Goal: Information Seeking & Learning: Learn about a topic

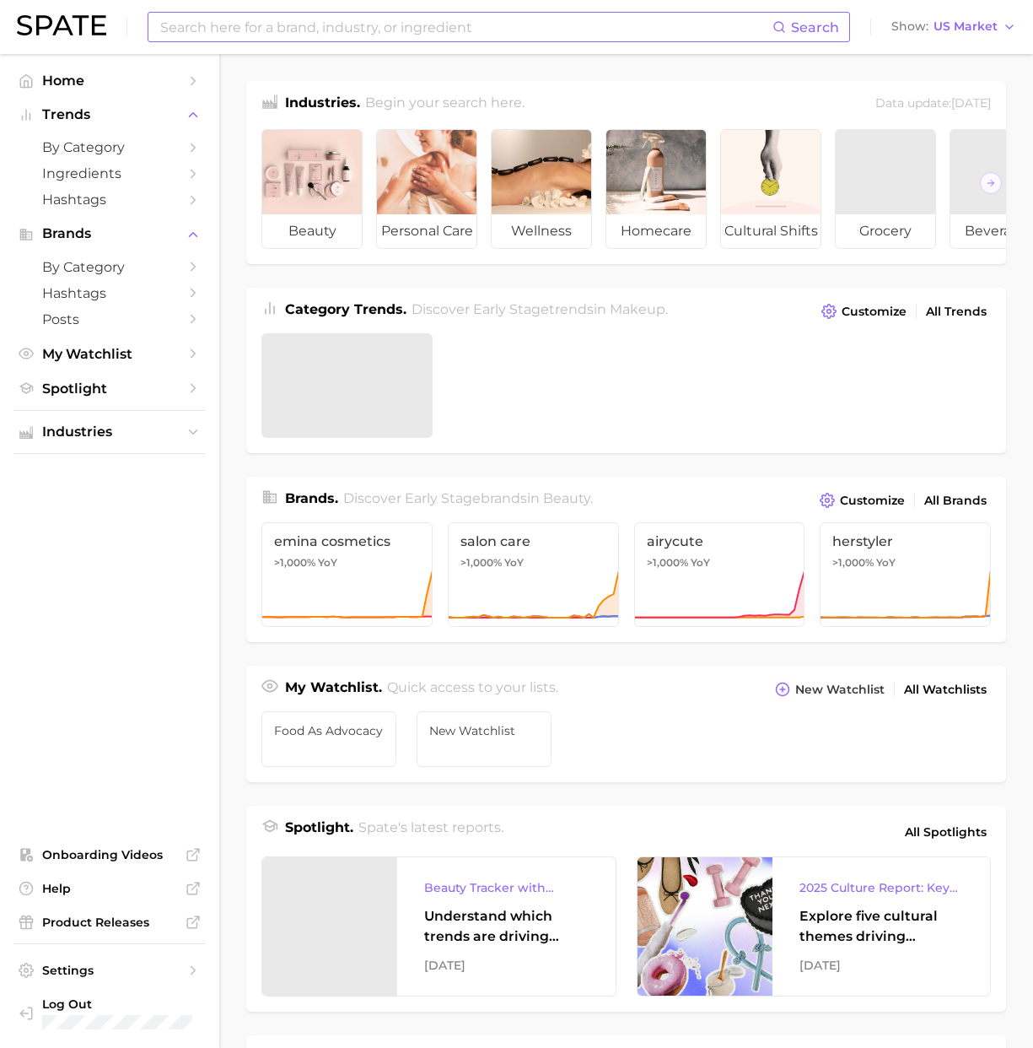
click at [272, 27] on input at bounding box center [466, 27] width 614 height 29
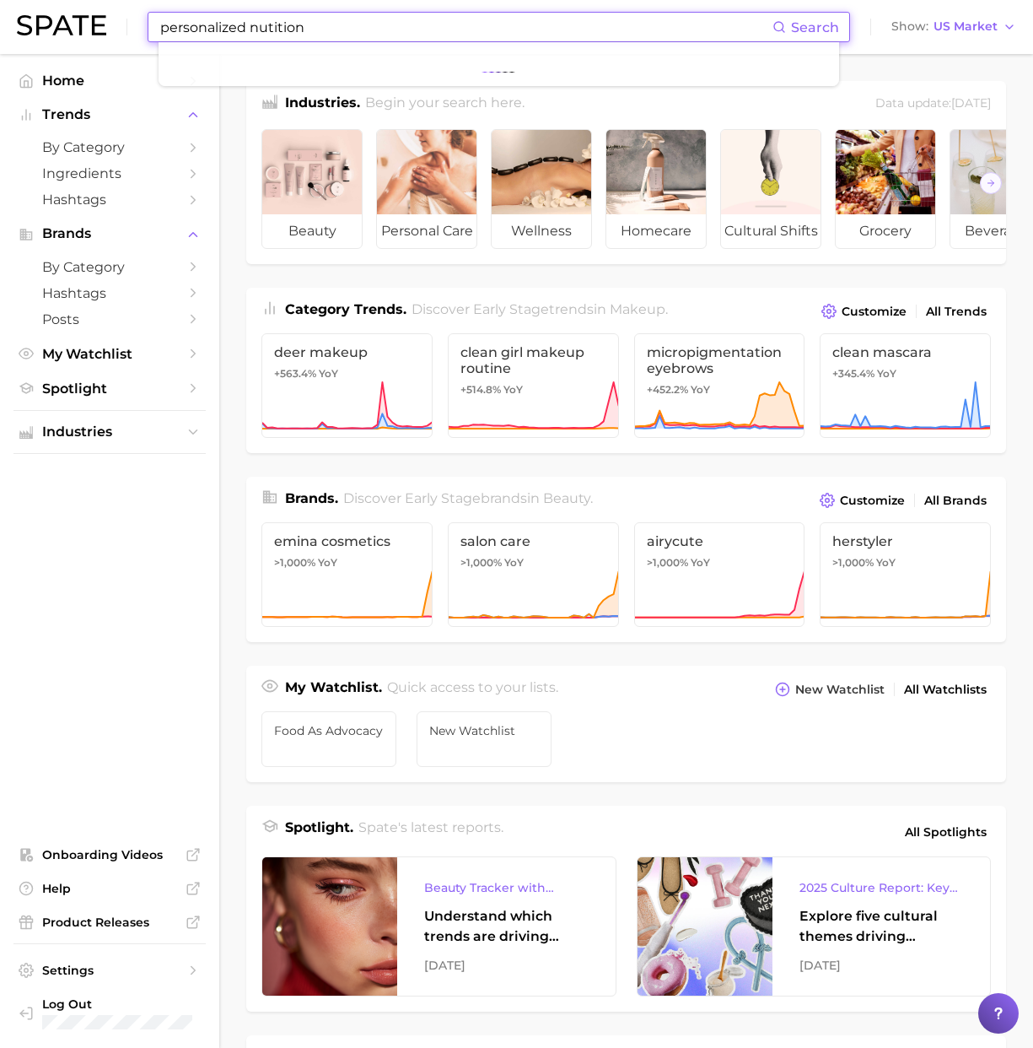
type input "personalized nutition"
drag, startPoint x: 342, startPoint y: 33, endPoint x: 53, endPoint y: 36, distance: 288.5
click at [53, 36] on div "personalized nutition Search No results for " personalized nutition " Suggest S…" at bounding box center [516, 27] width 999 height 54
click at [430, 30] on input "personalized nutition" at bounding box center [466, 27] width 614 height 29
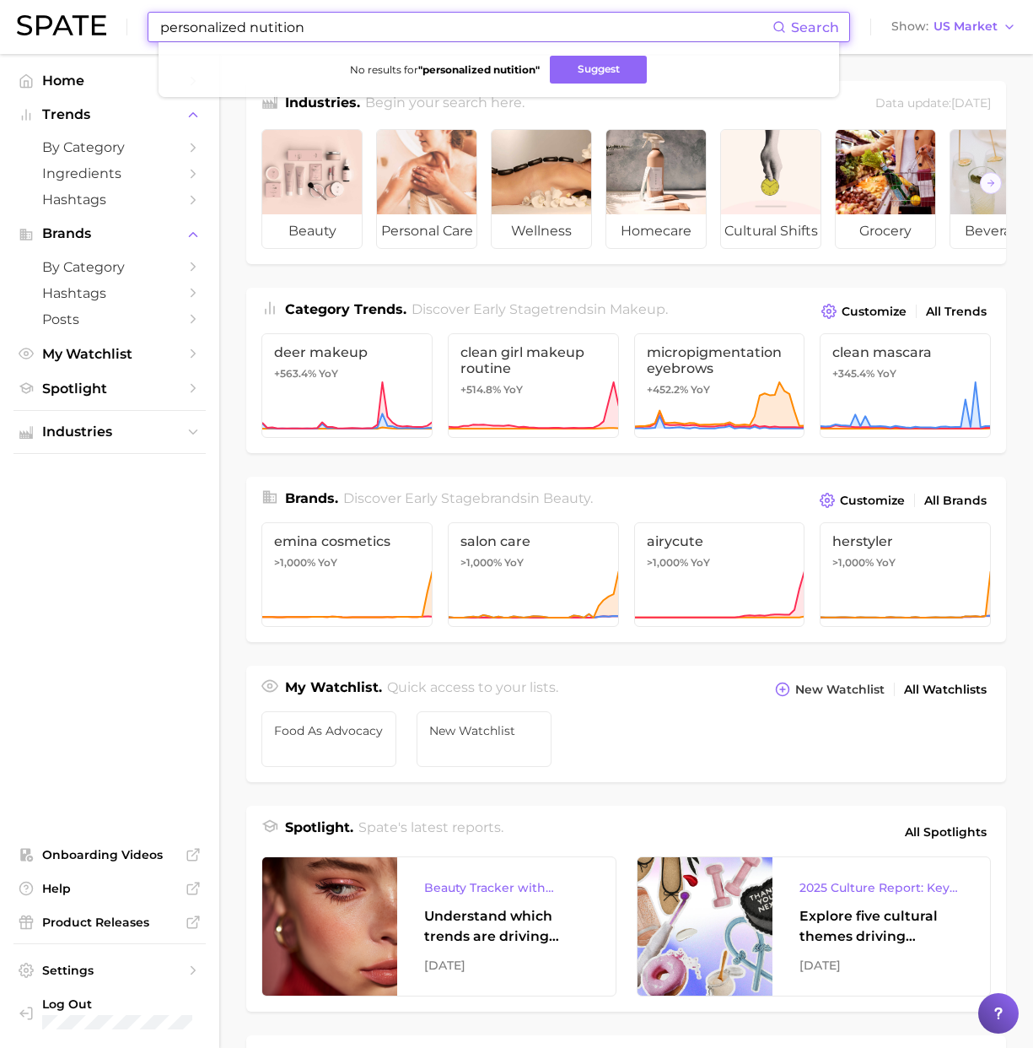
click at [430, 30] on input "personalized nutition" at bounding box center [466, 27] width 614 height 29
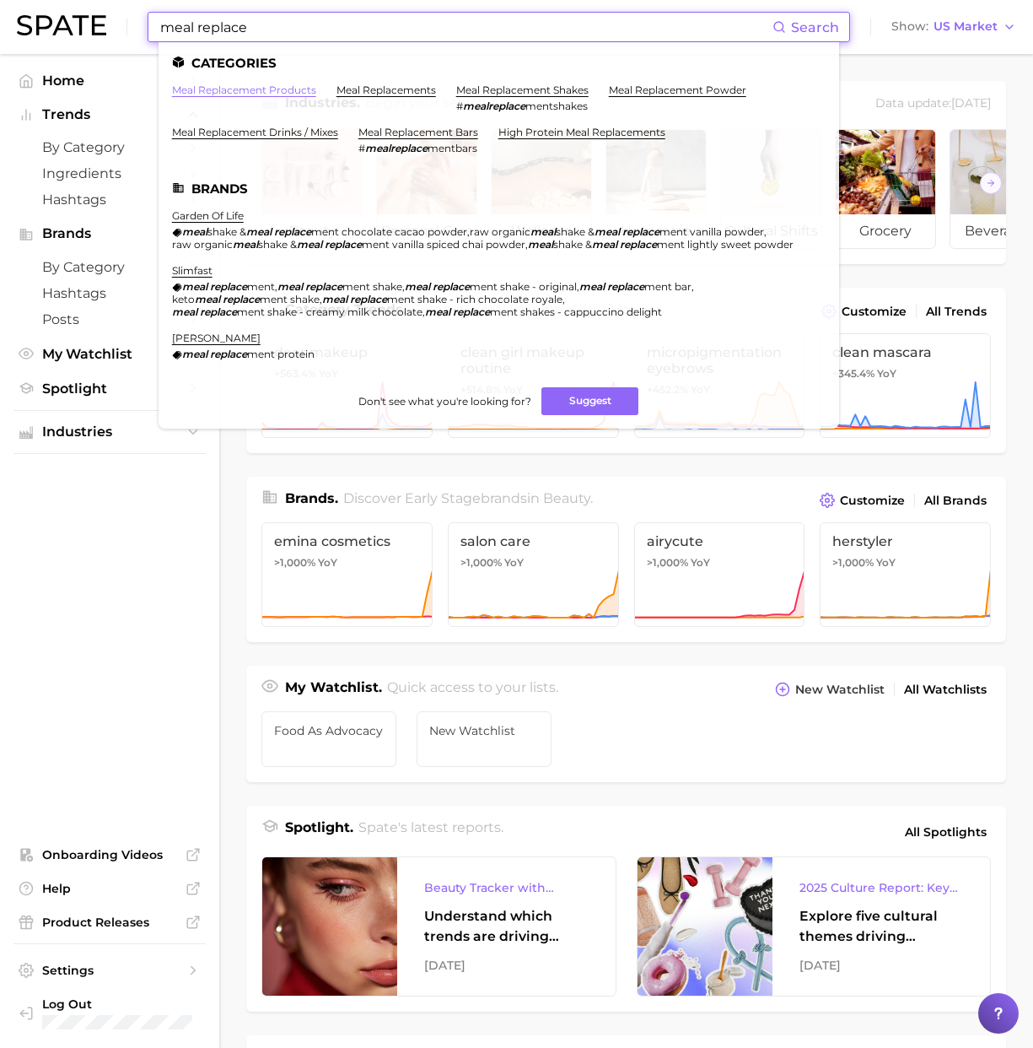
type input "meal replace"
click at [282, 85] on link "meal replacement products" at bounding box center [244, 90] width 144 height 13
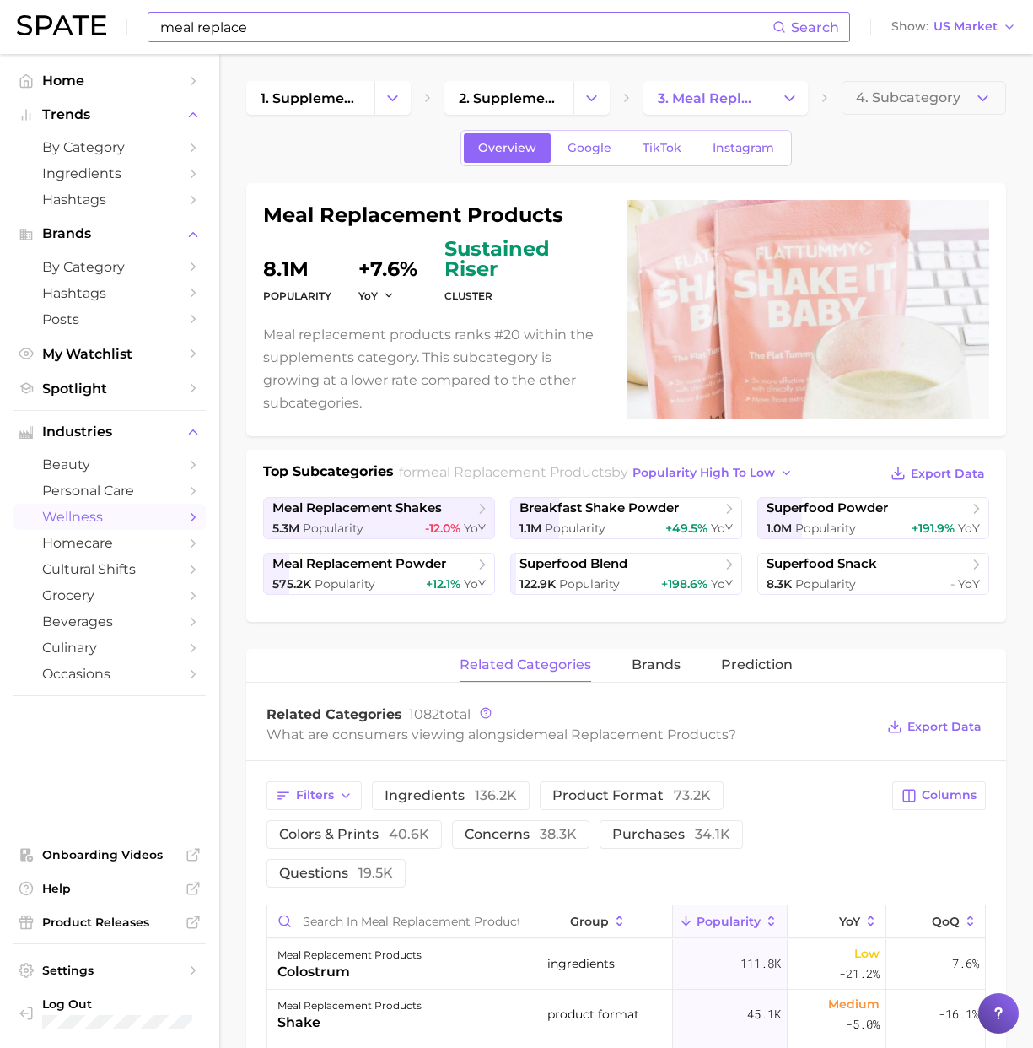
click at [303, 30] on input "meal replace" at bounding box center [466, 27] width 614 height 29
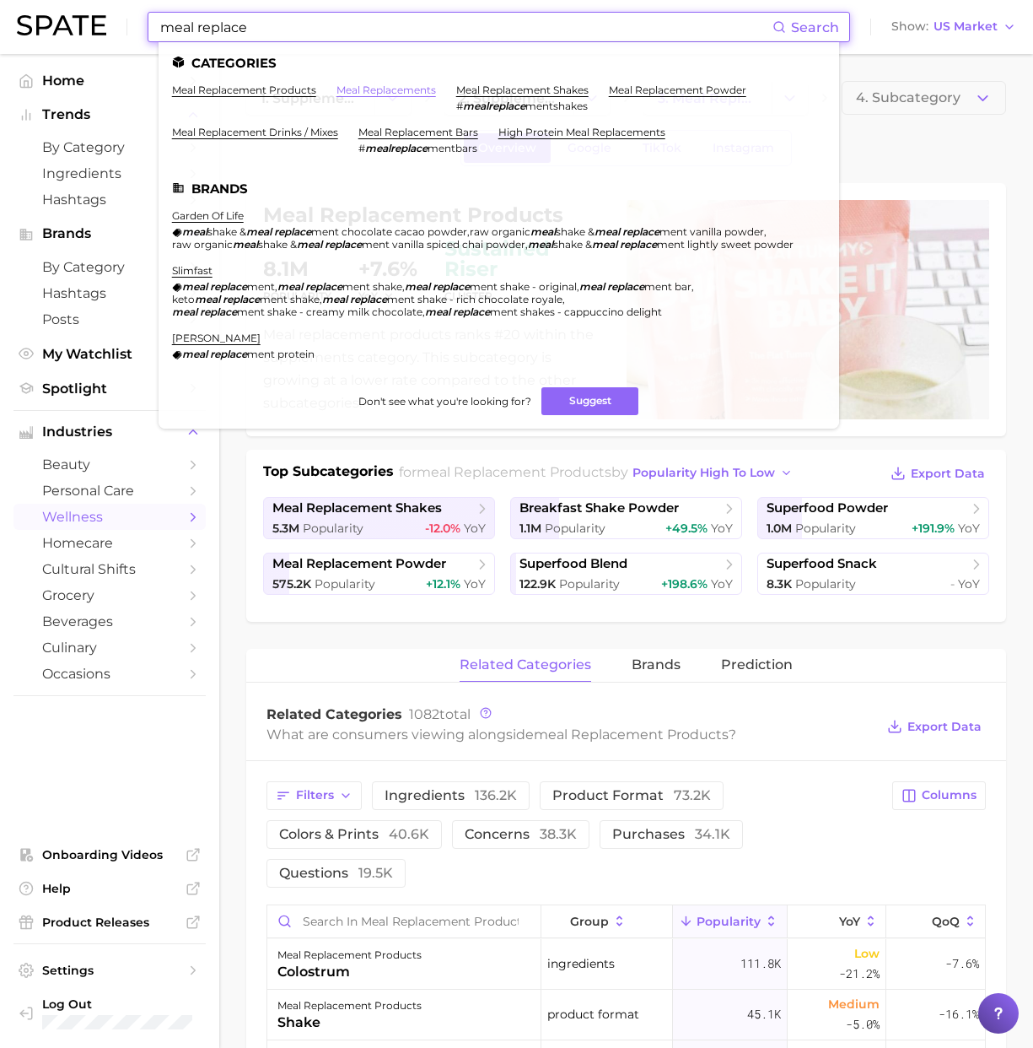
click at [433, 94] on link "meal replacements" at bounding box center [387, 90] width 100 height 13
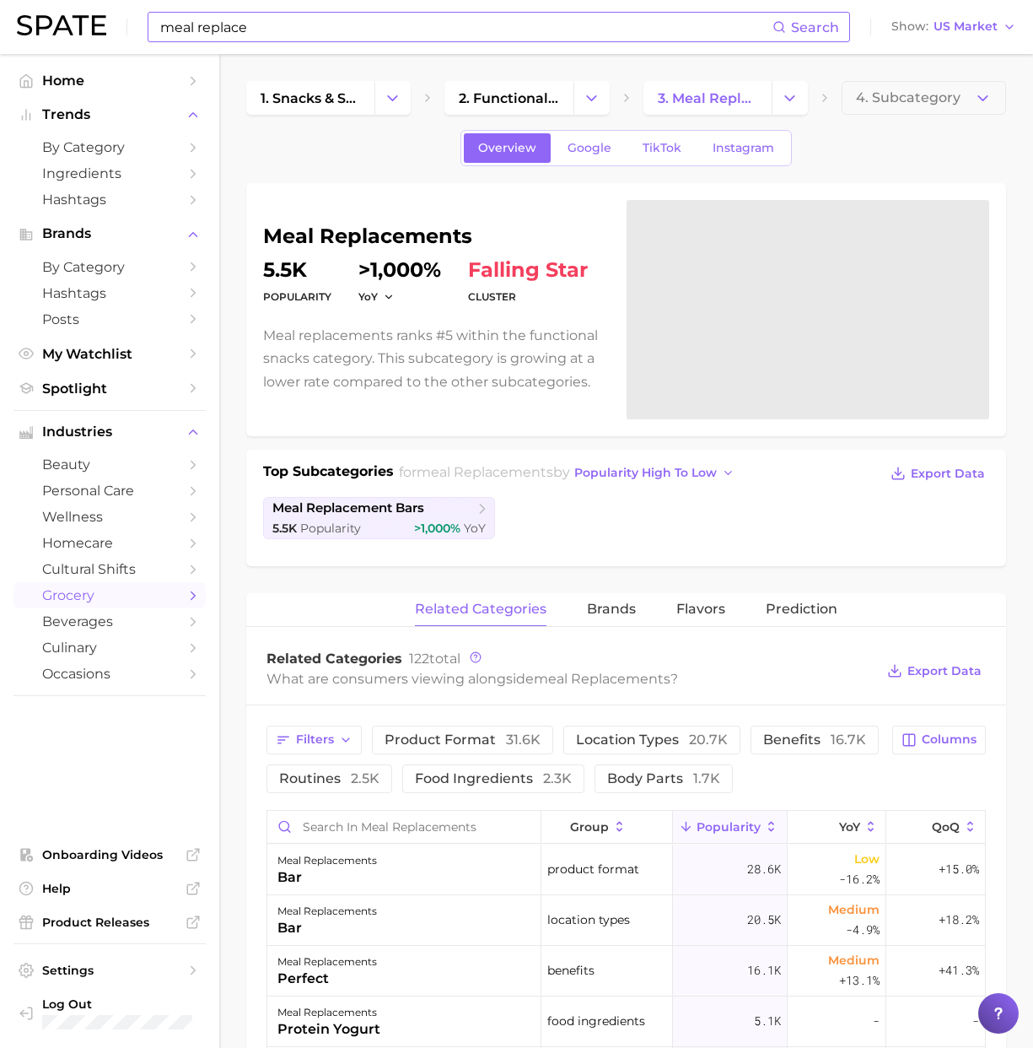
click at [418, 263] on span ">1,000%" at bounding box center [399, 270] width 83 height 20
click at [460, 520] on span ">1,000%" at bounding box center [437, 527] width 46 height 15
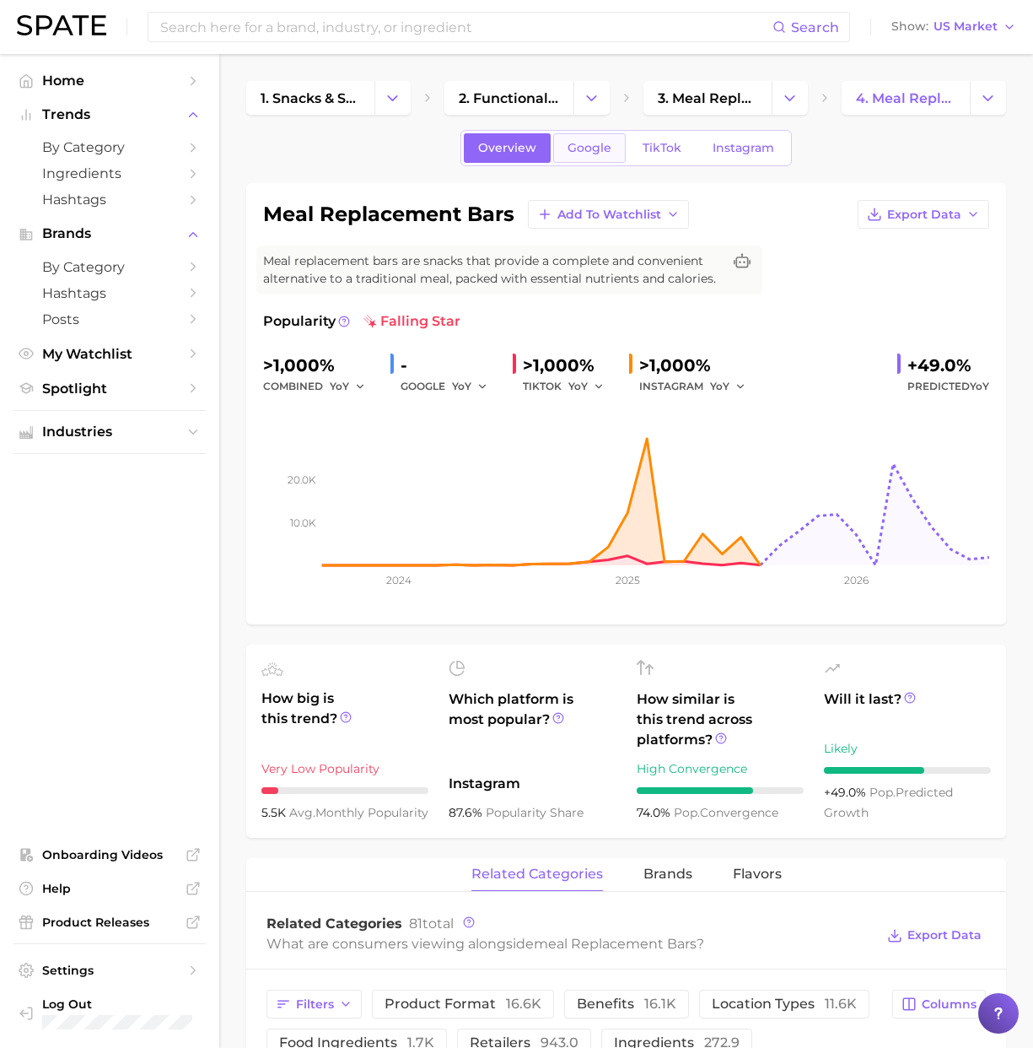
click at [579, 154] on span "Google" at bounding box center [590, 148] width 44 height 14
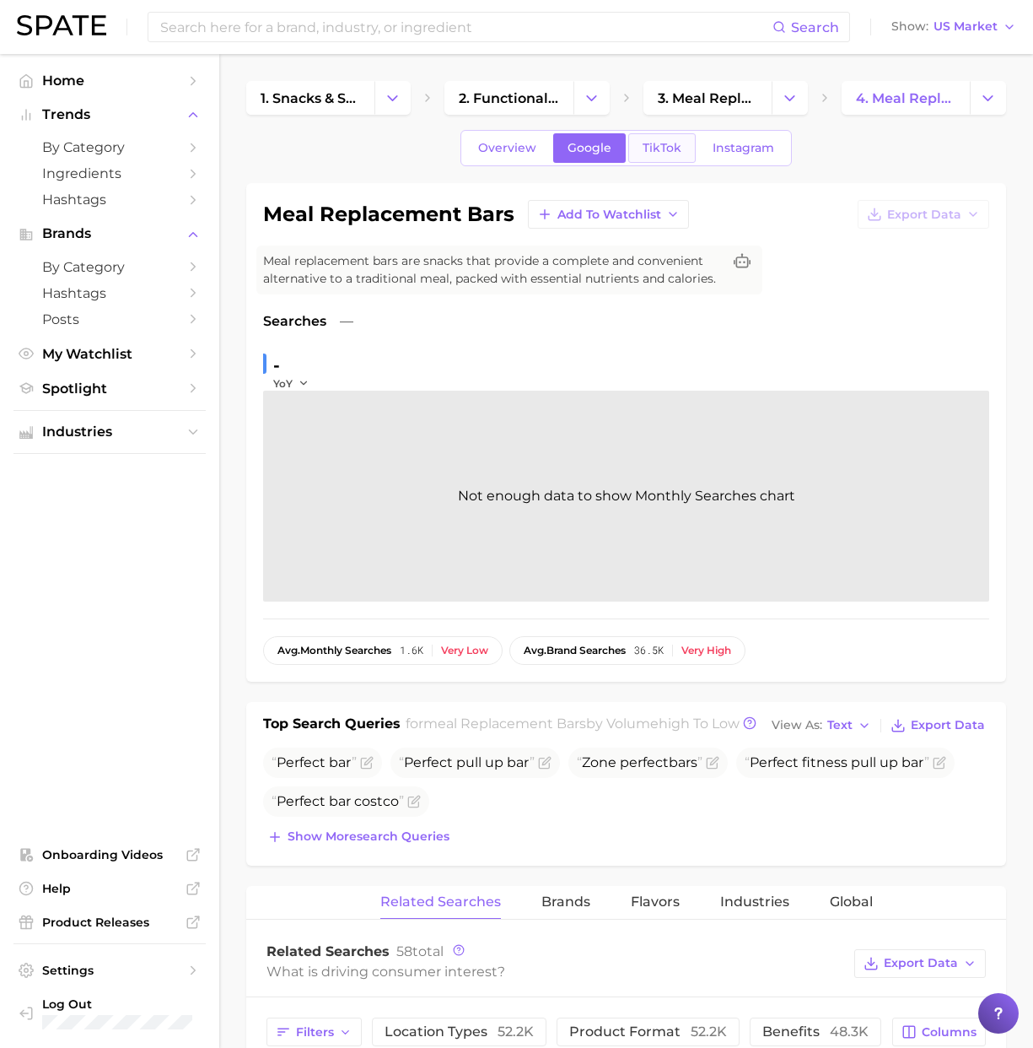
click at [653, 158] on link "TikTok" at bounding box center [661, 148] width 67 height 30
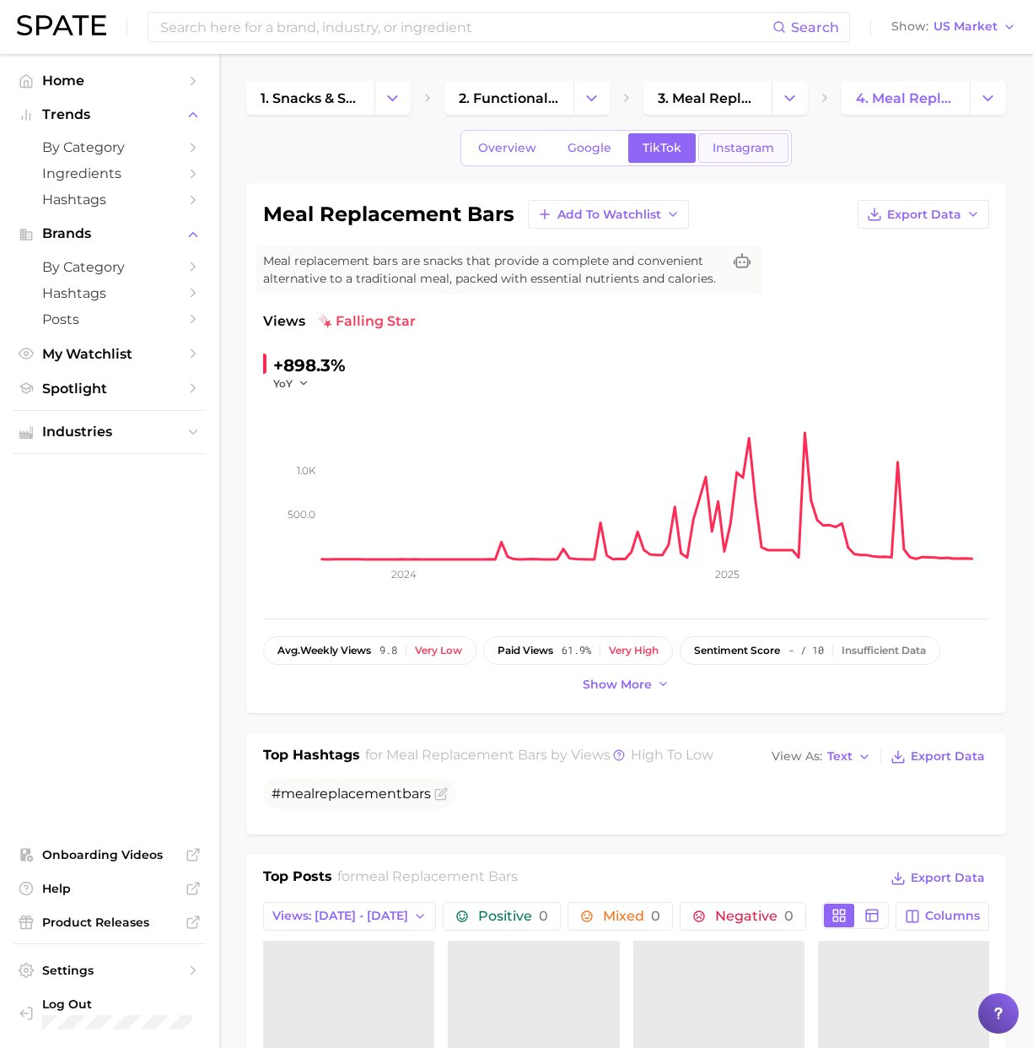
click at [729, 154] on span "Instagram" at bounding box center [744, 148] width 62 height 14
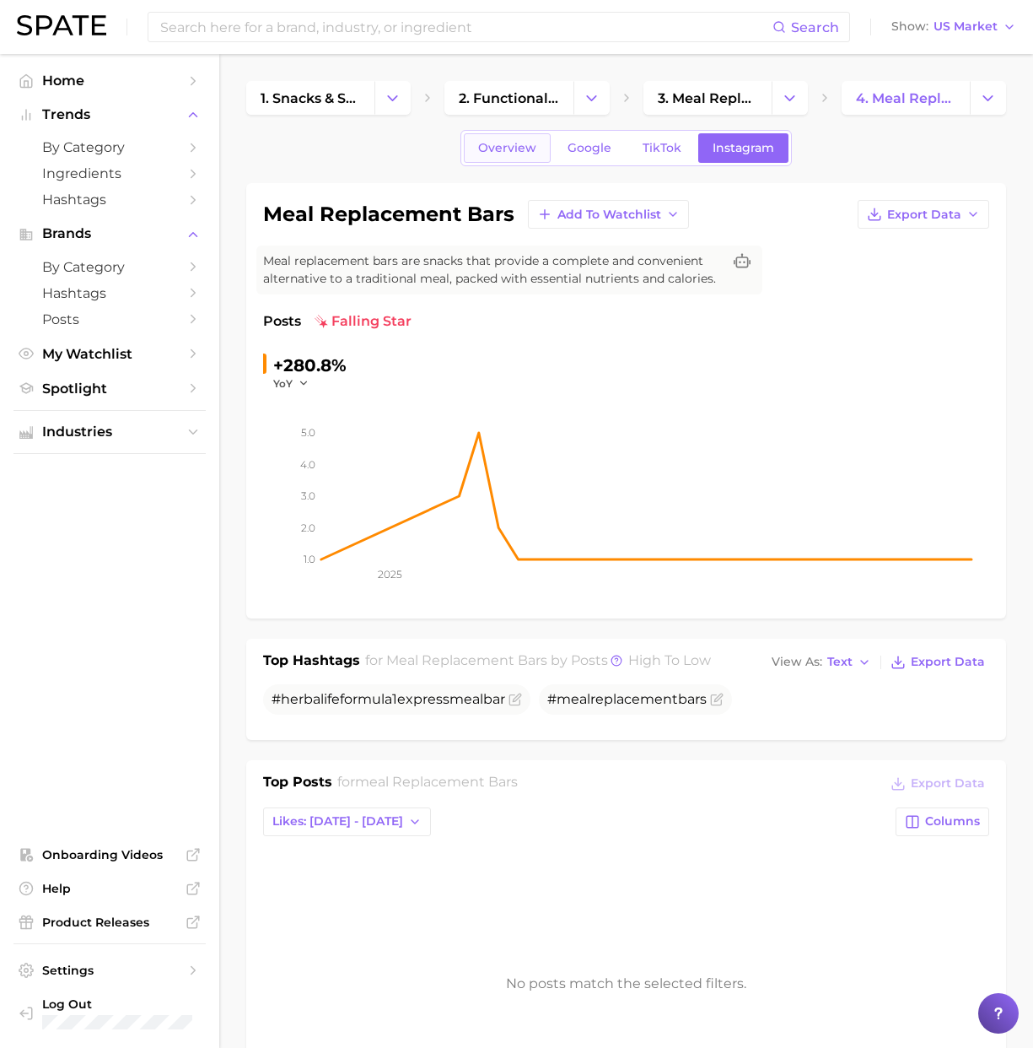
click at [506, 159] on link "Overview" at bounding box center [507, 148] width 87 height 30
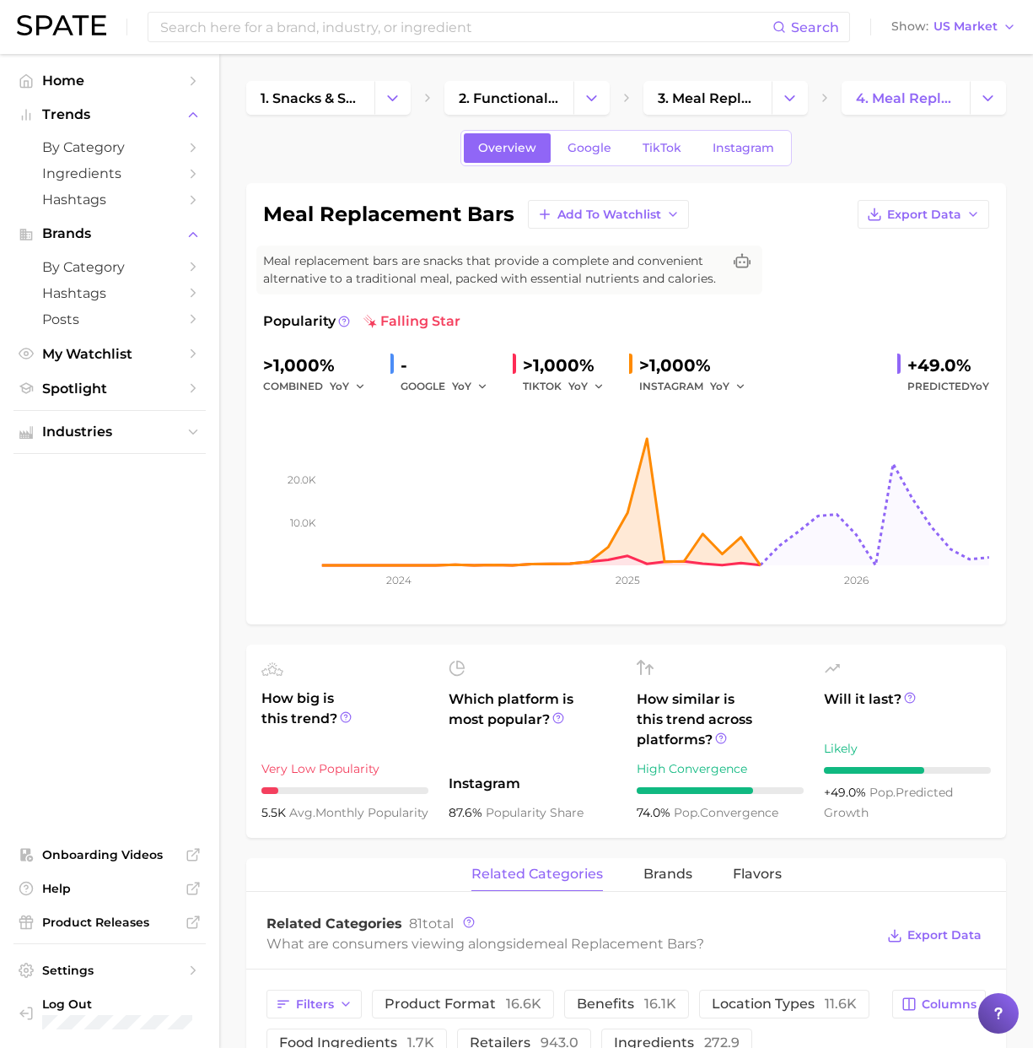
click at [310, 162] on div "Overview Google TikTok Instagram" at bounding box center [626, 148] width 760 height 36
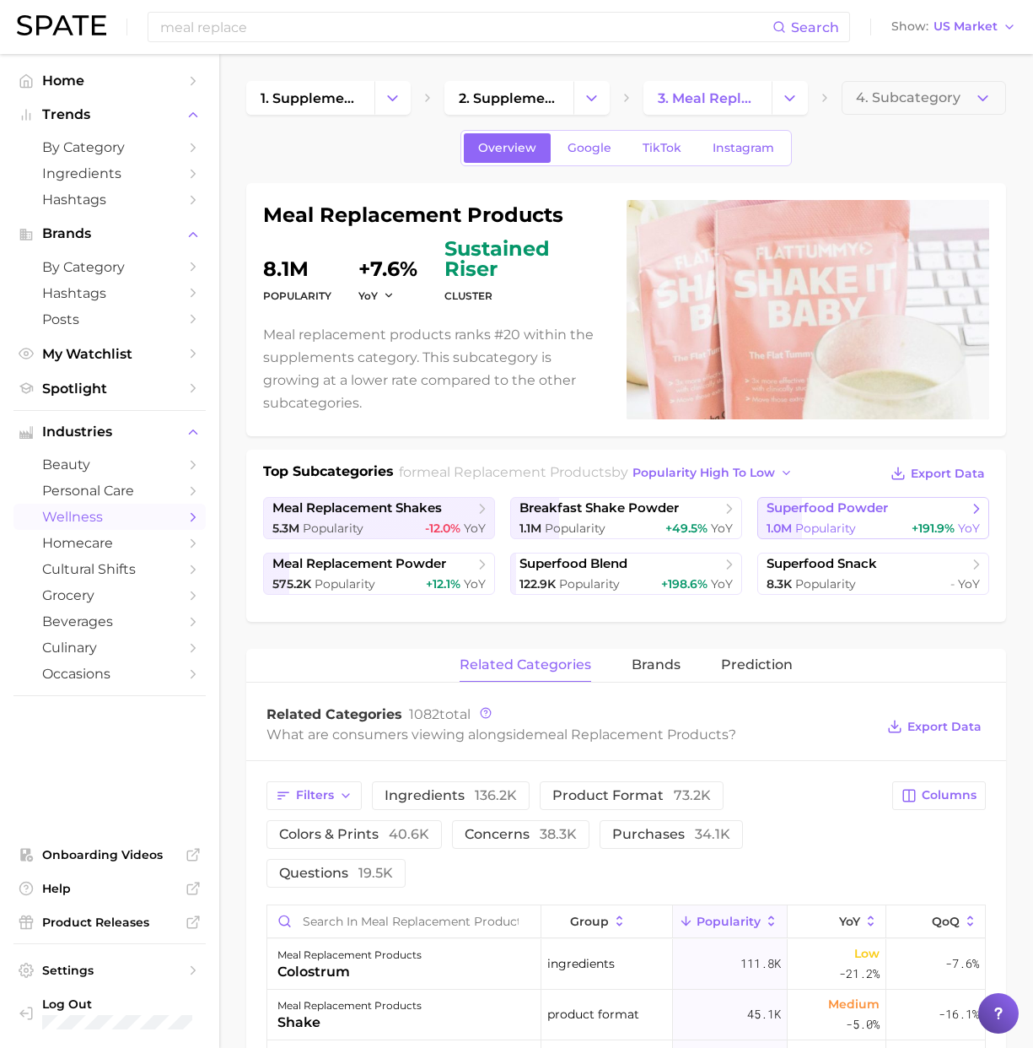
click at [876, 520] on div "1.0m Popularity +191.9% YoY" at bounding box center [873, 528] width 213 height 16
click at [383, 218] on h1 "meal replacement products" at bounding box center [434, 215] width 343 height 20
click at [410, 277] on dd "+7.6%" at bounding box center [387, 259] width 59 height 40
click at [439, 568] on span "meal replacement powder" at bounding box center [359, 564] width 174 height 16
click at [474, 312] on div "meal replacement products Popularity 8.1m YoY +7.6% cluster sustained riser Mea…" at bounding box center [434, 310] width 343 height 210
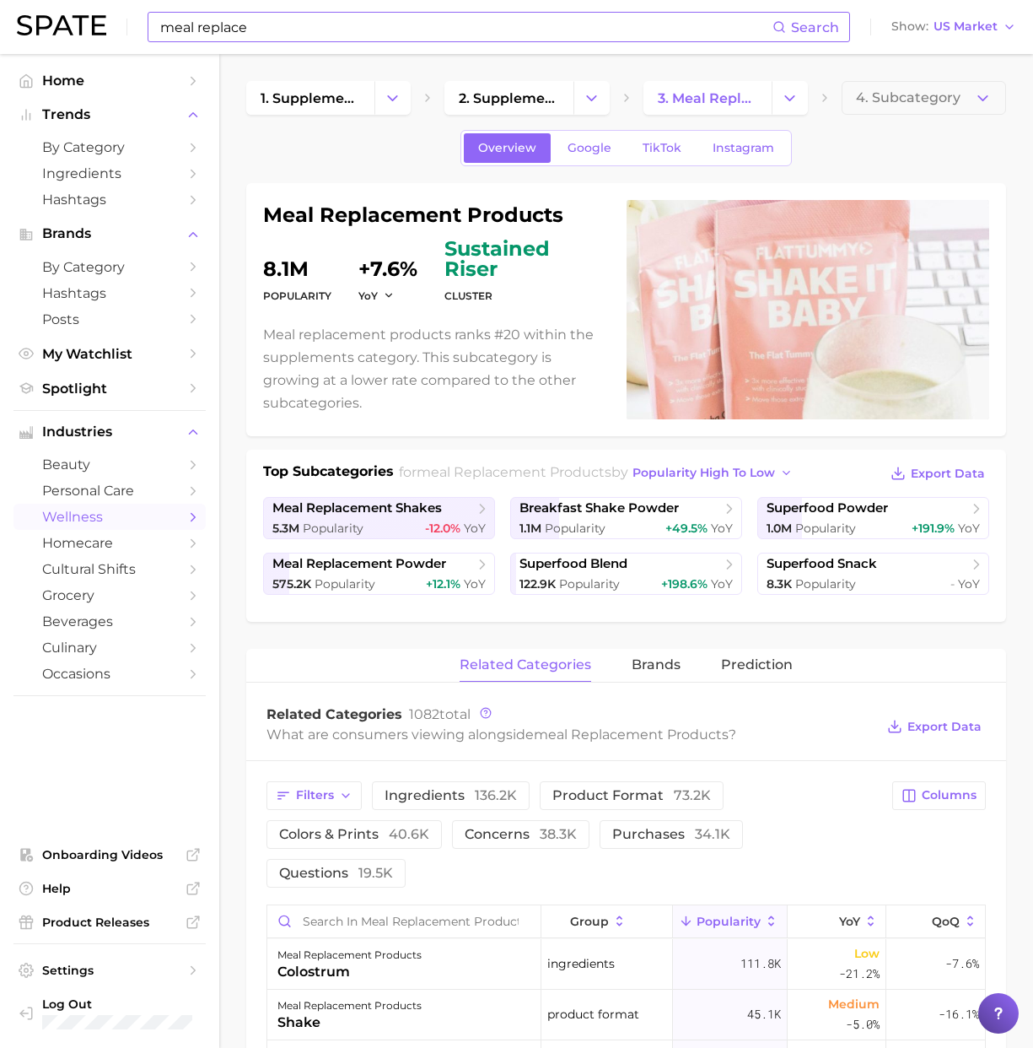
click at [347, 29] on input "meal replace" at bounding box center [466, 27] width 614 height 29
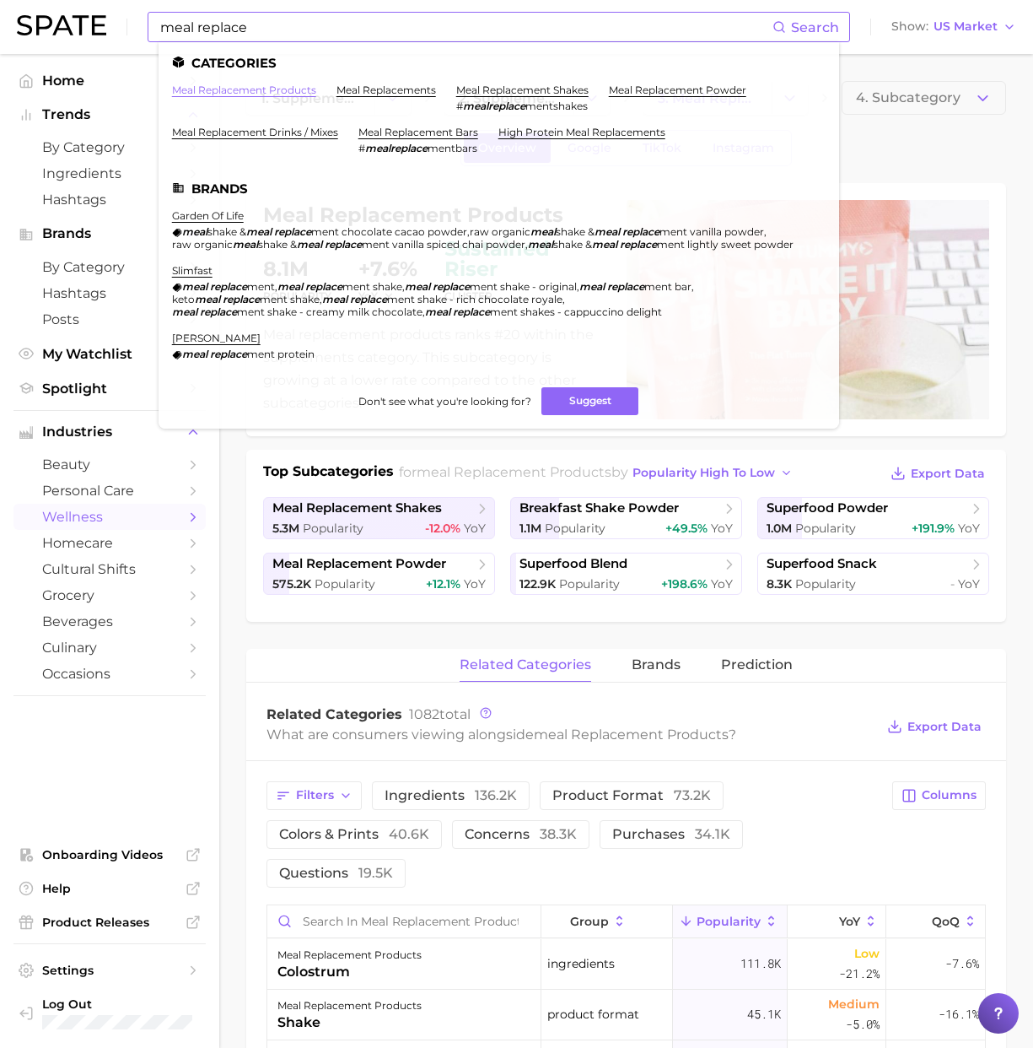
click at [296, 91] on link "meal replacement products" at bounding box center [244, 90] width 144 height 13
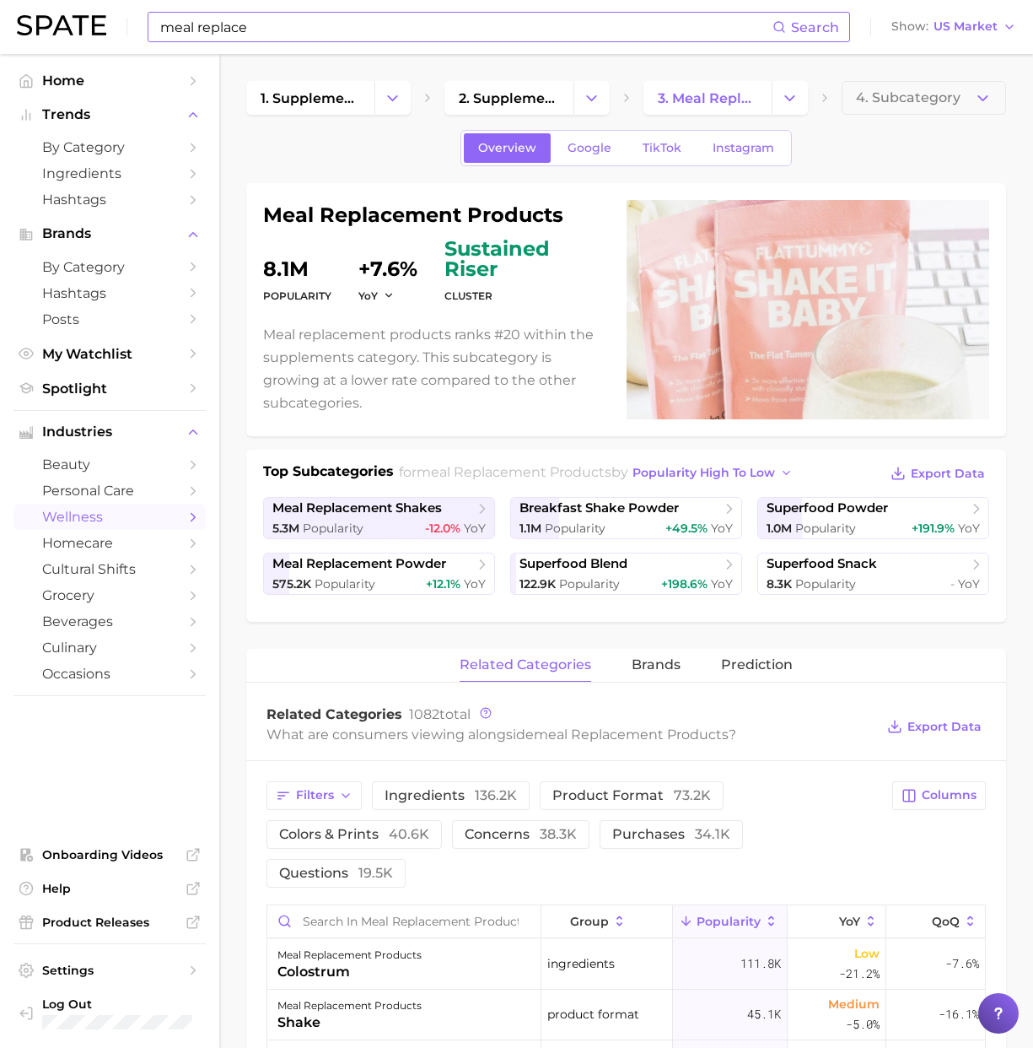
click at [268, 34] on input "meal replace" at bounding box center [466, 27] width 614 height 29
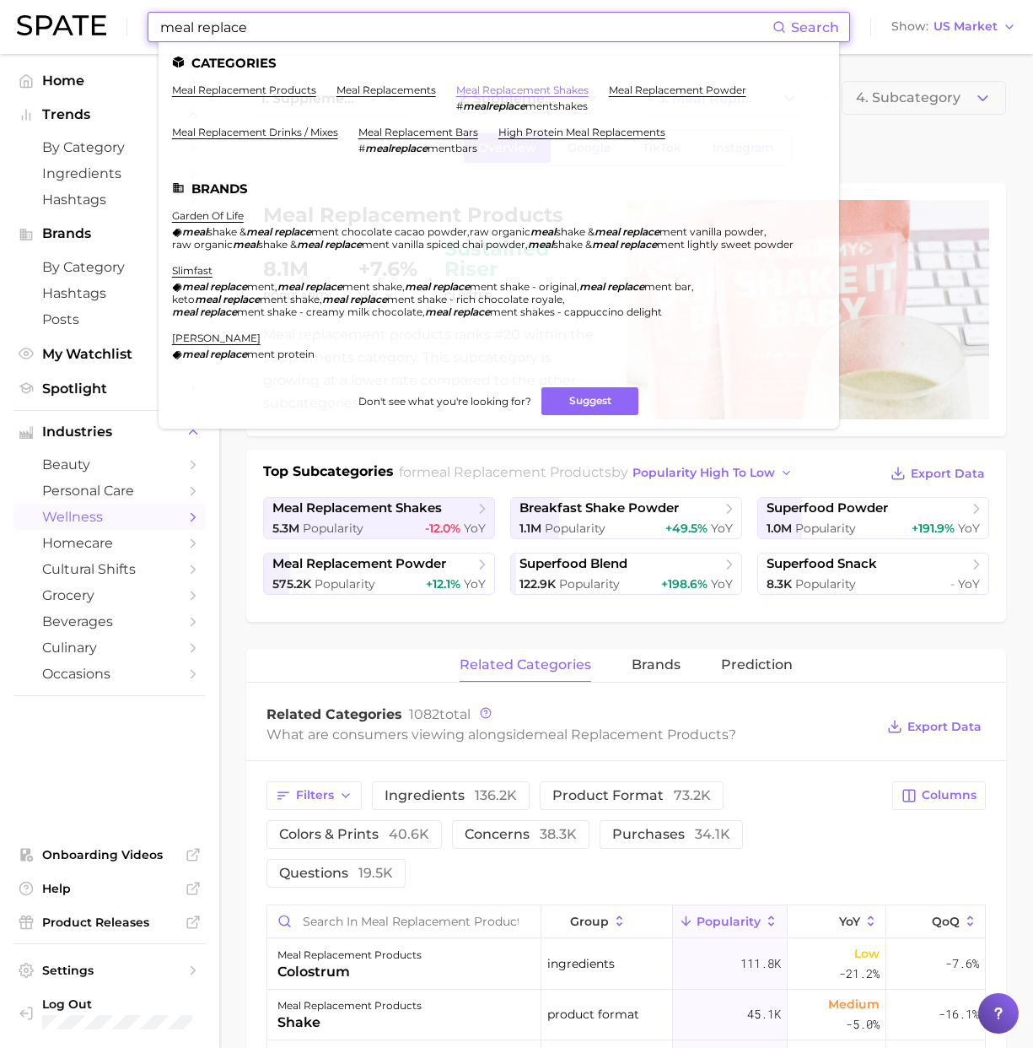
click at [558, 89] on link "meal replacement shakes" at bounding box center [522, 90] width 132 height 13
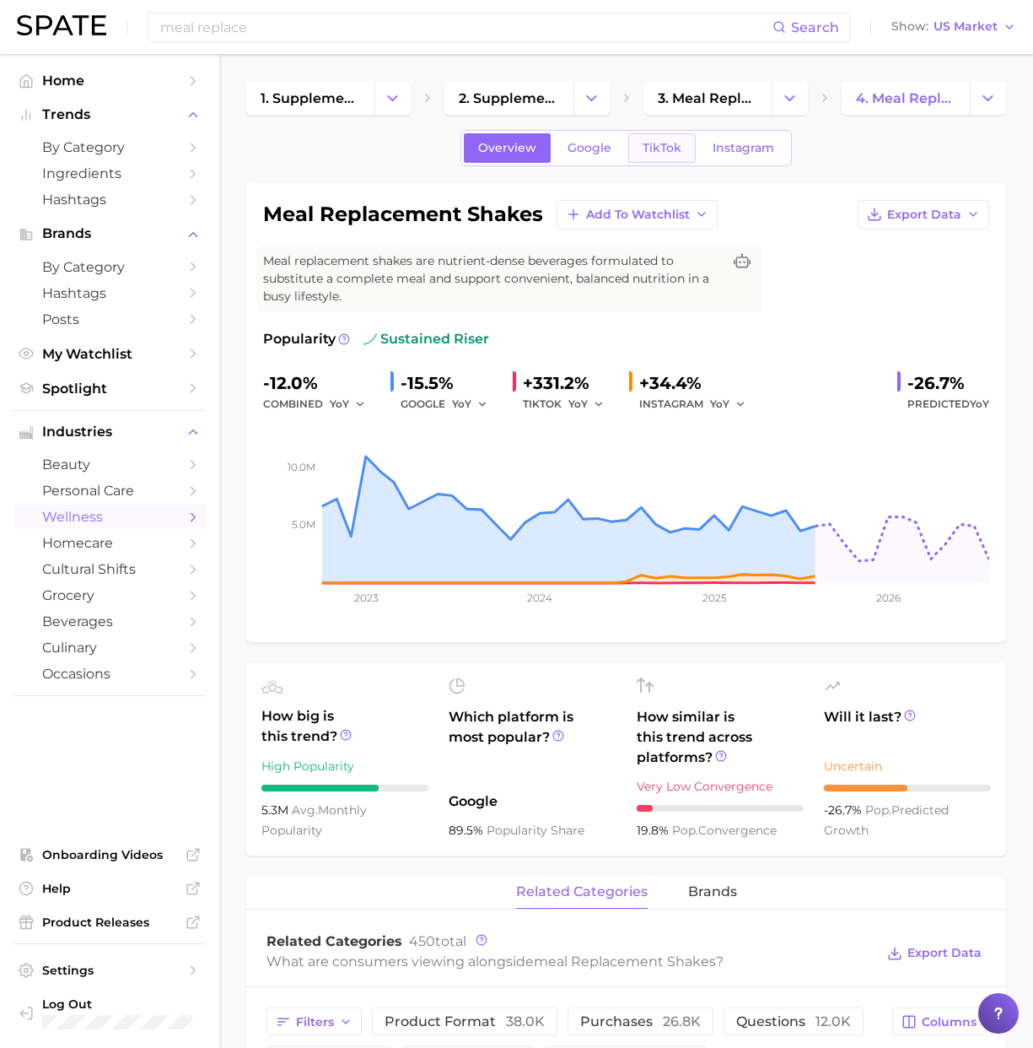
click at [658, 144] on span "TikTok" at bounding box center [662, 148] width 39 height 14
